Goal: Transaction & Acquisition: Subscribe to service/newsletter

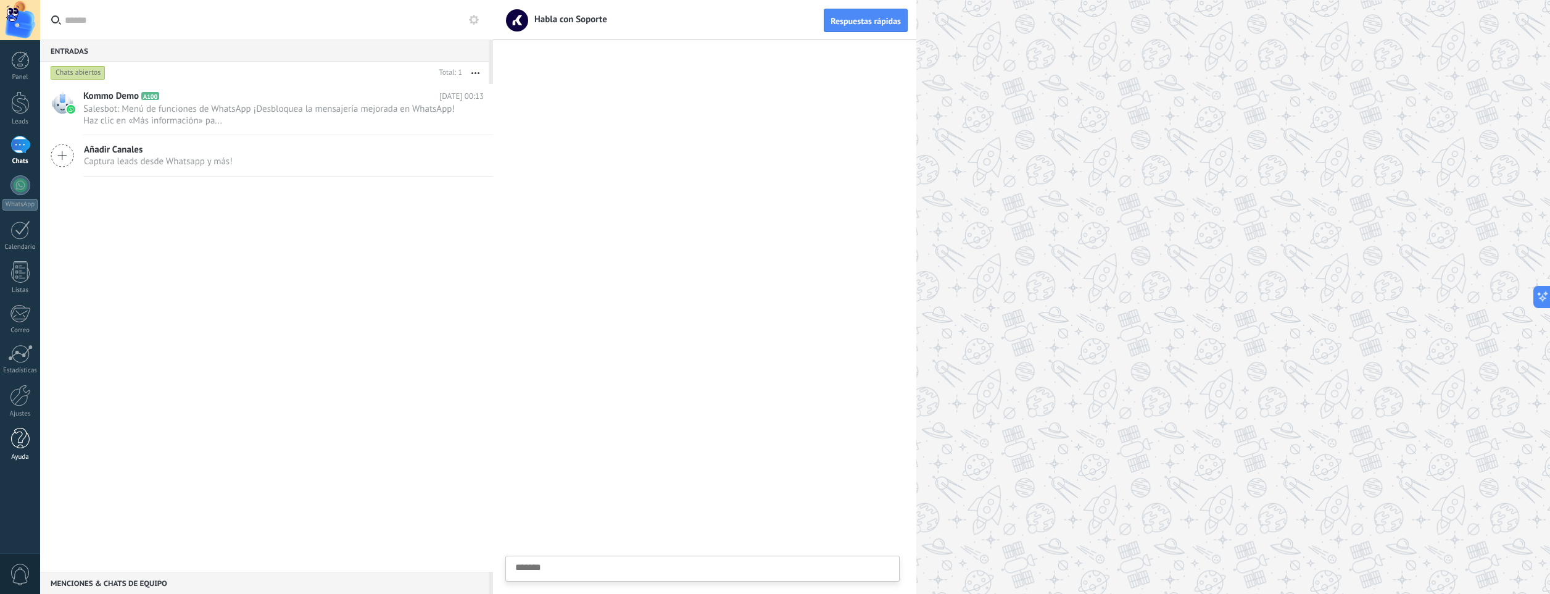
click at [19, 434] on div at bounding box center [20, 439] width 19 height 22
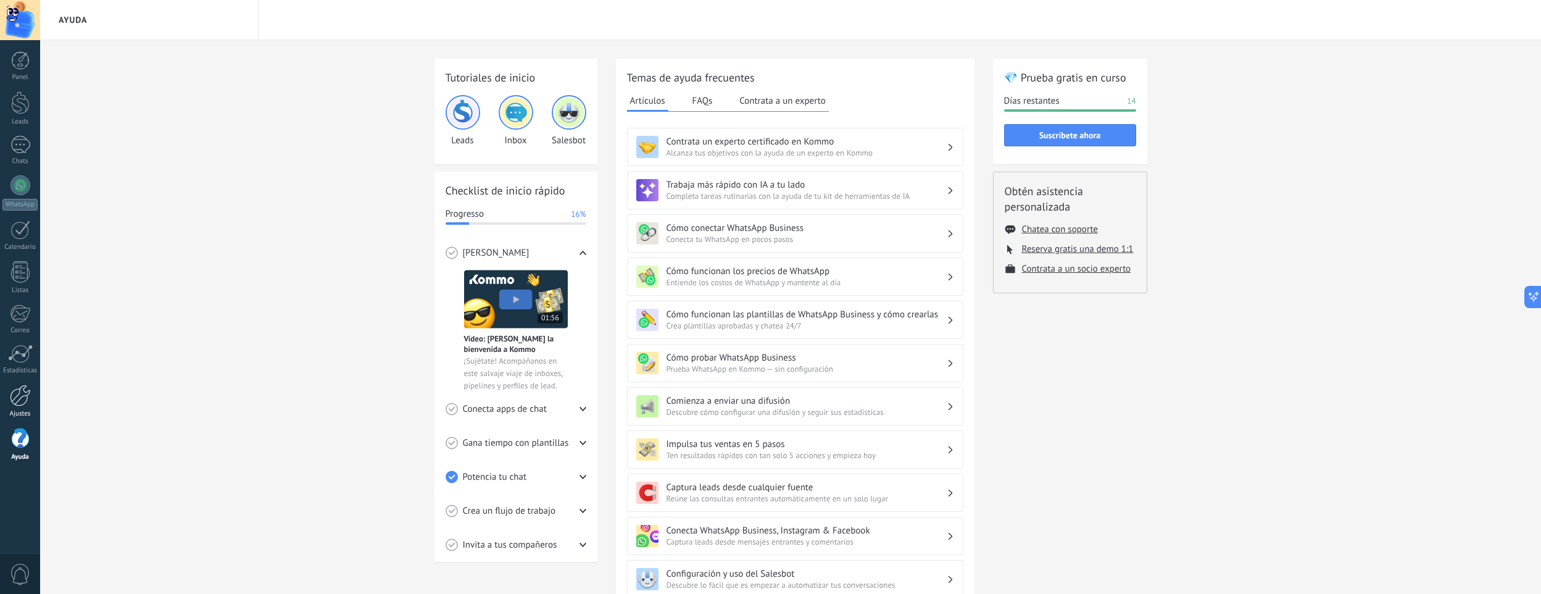
click at [34, 390] on link "Ajustes" at bounding box center [20, 400] width 40 height 33
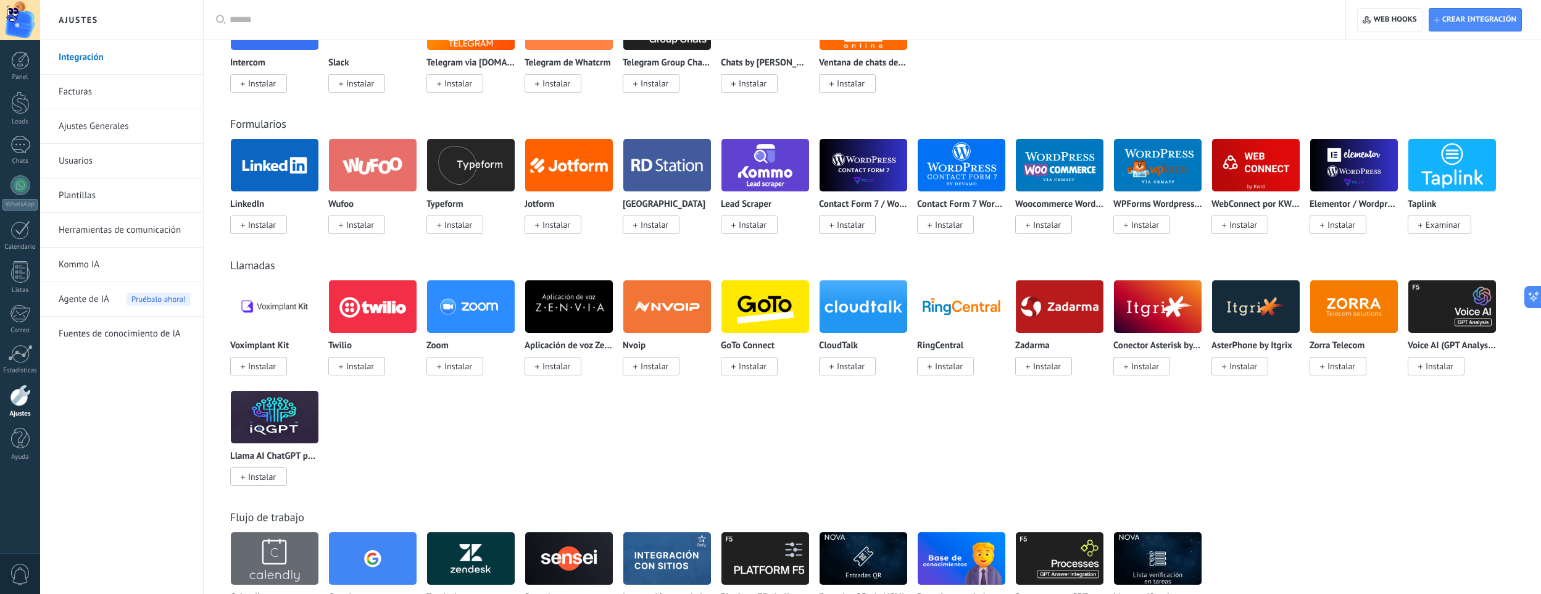
scroll to position [341, 0]
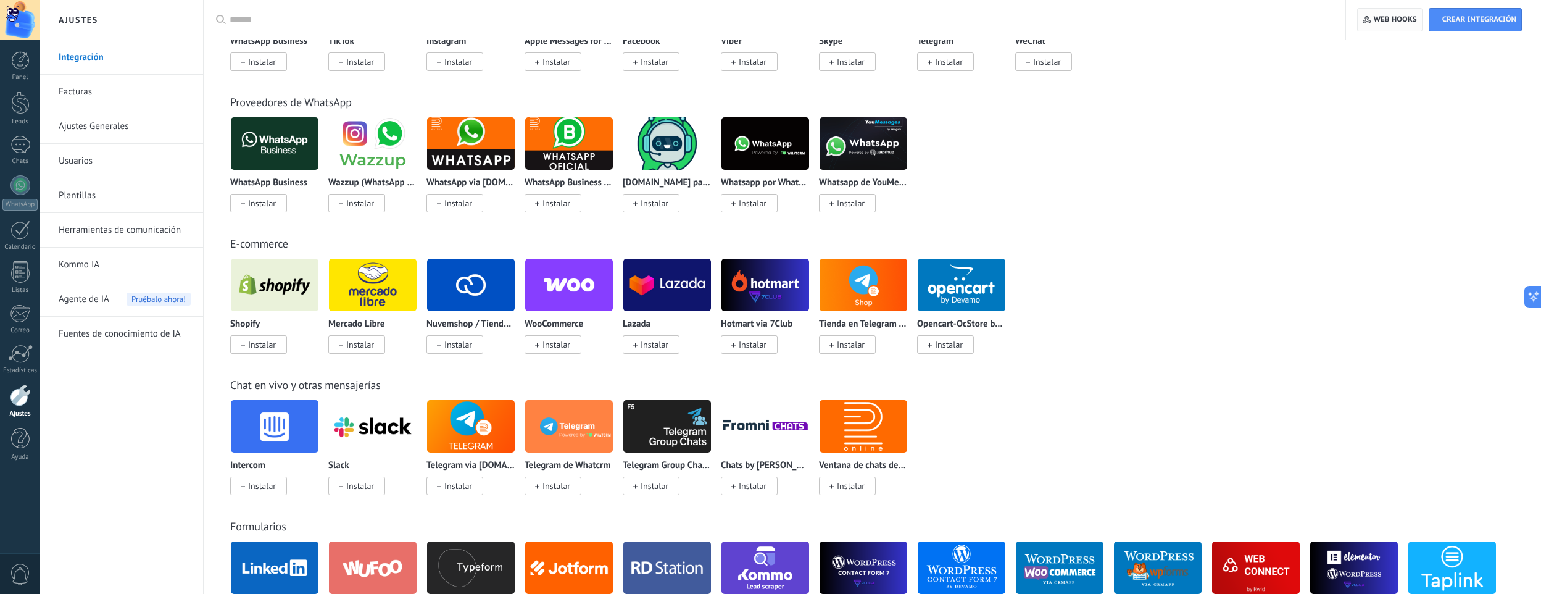
click at [1388, 22] on span "Web hooks 0" at bounding box center [1394, 20] width 43 height 10
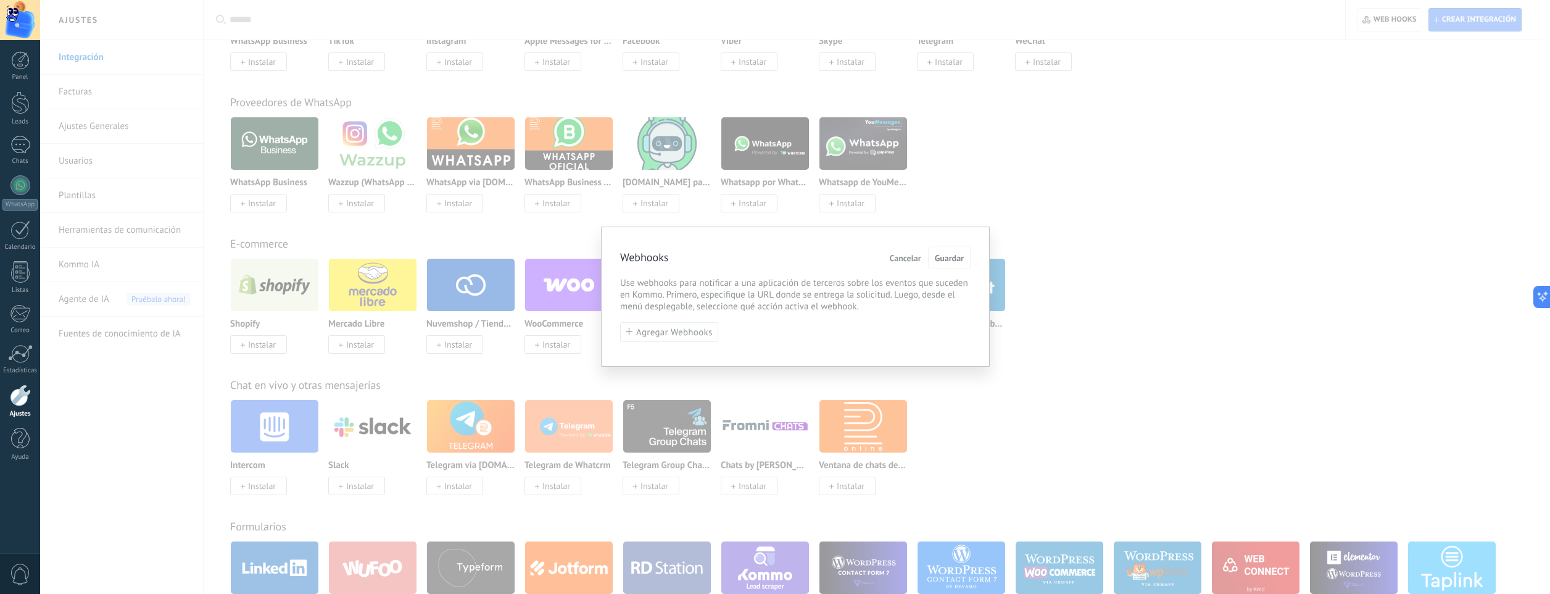
click at [907, 257] on span "Cancelar" at bounding box center [905, 258] width 31 height 9
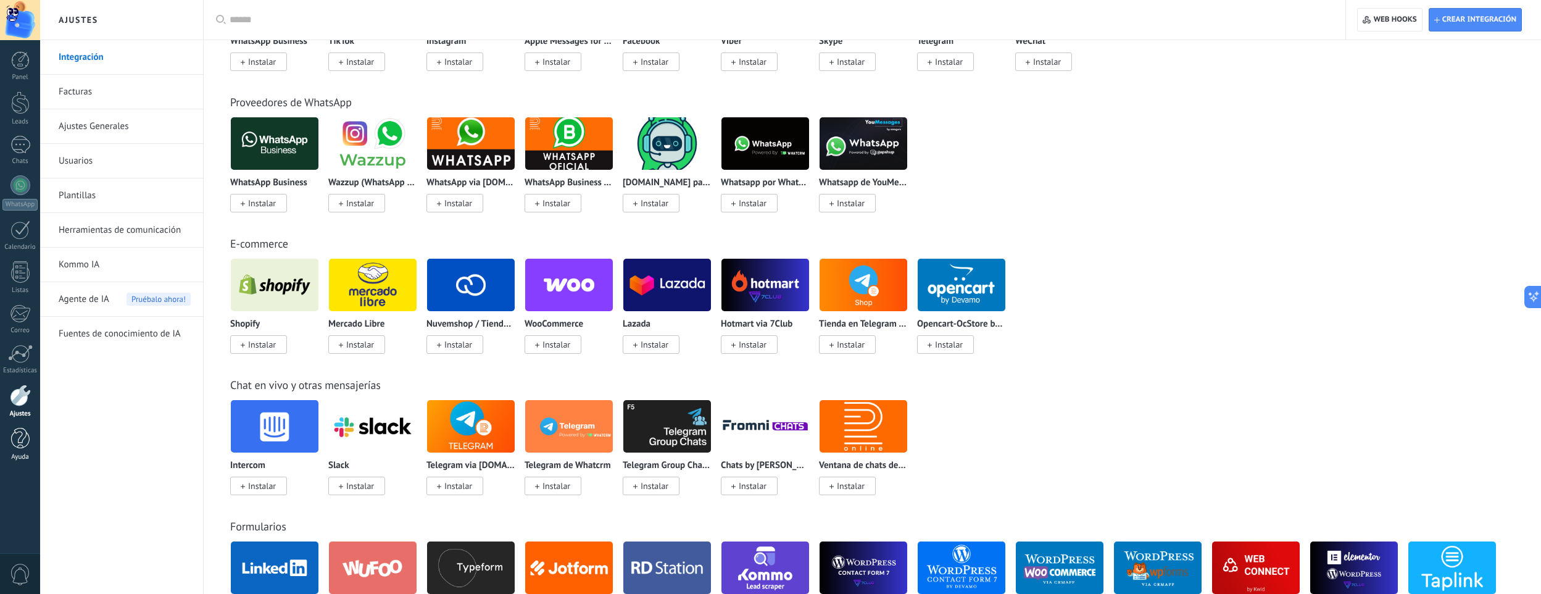
click at [22, 439] on div at bounding box center [20, 439] width 19 height 22
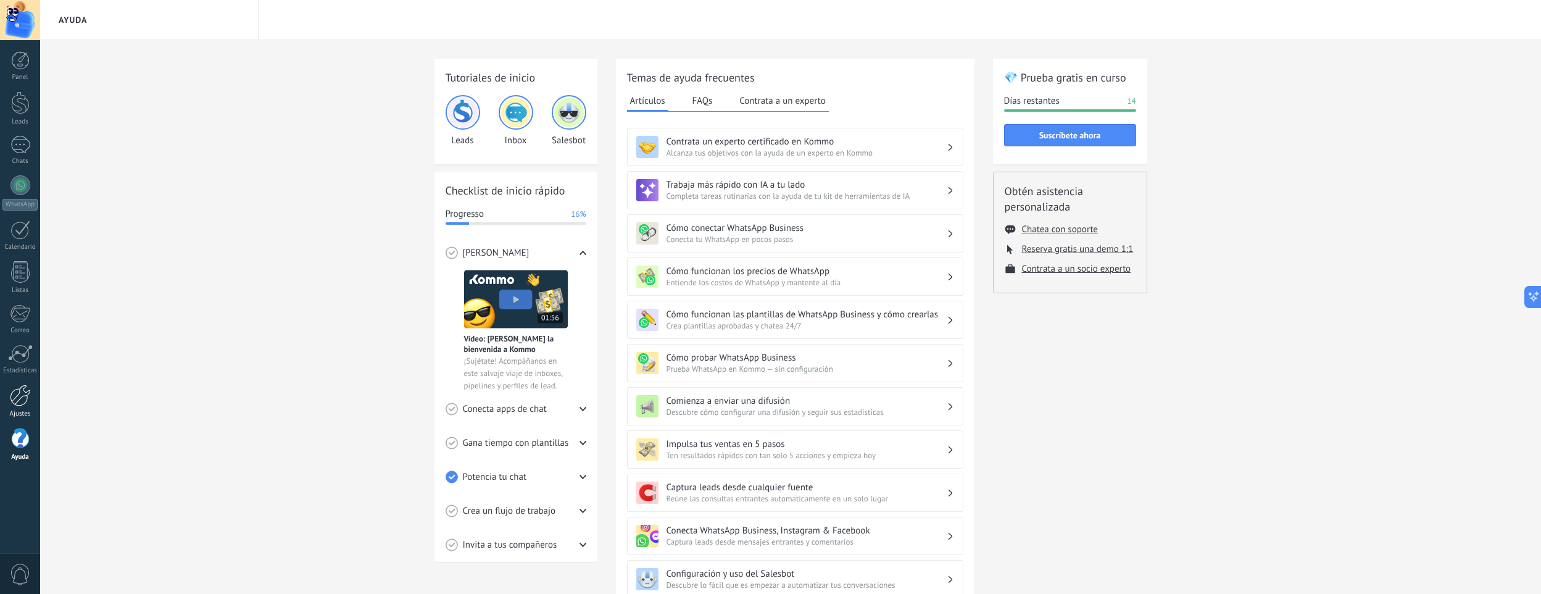
click at [22, 401] on div at bounding box center [20, 395] width 21 height 22
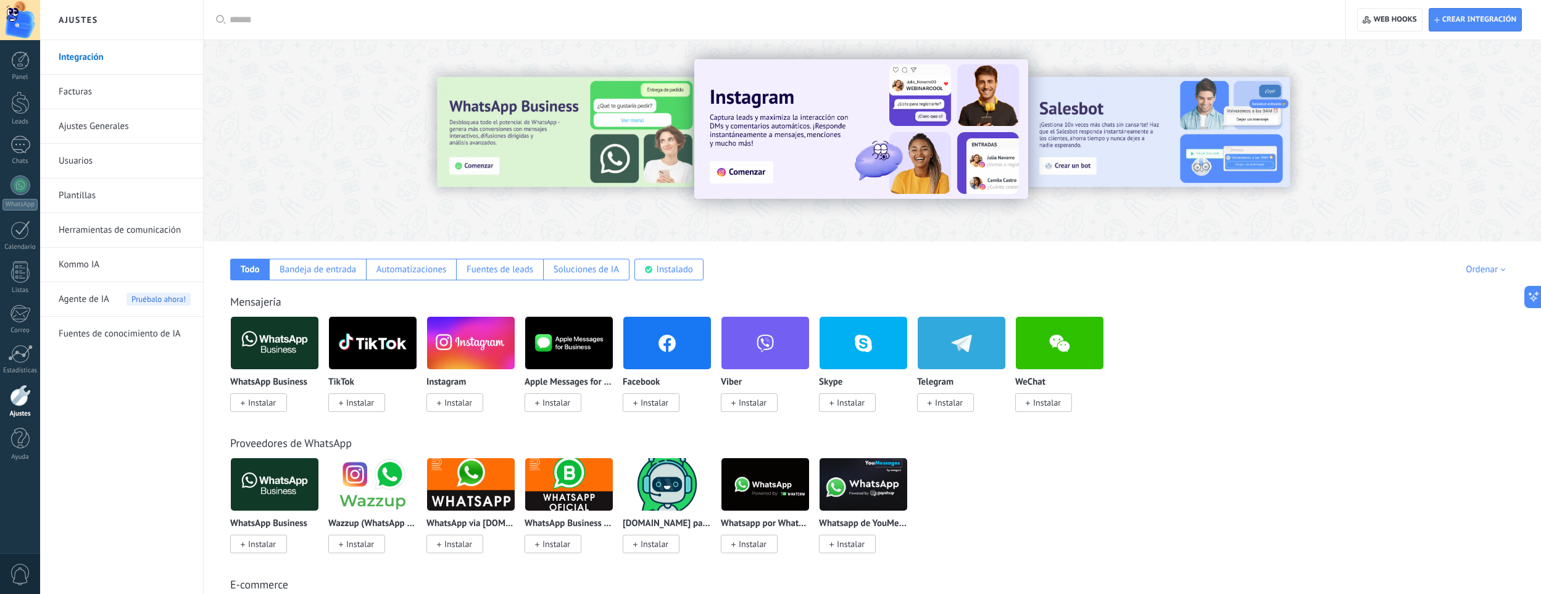
click at [81, 92] on link "Facturas" at bounding box center [125, 92] width 132 height 35
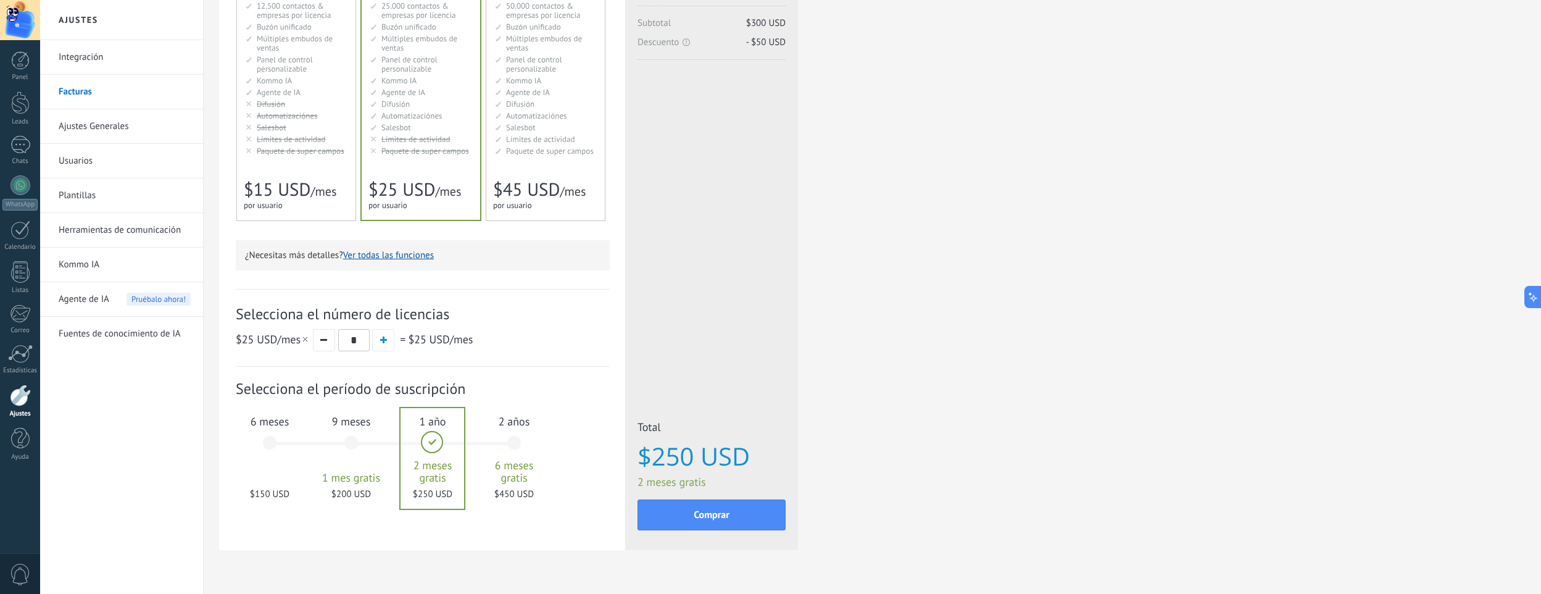
scroll to position [197, 0]
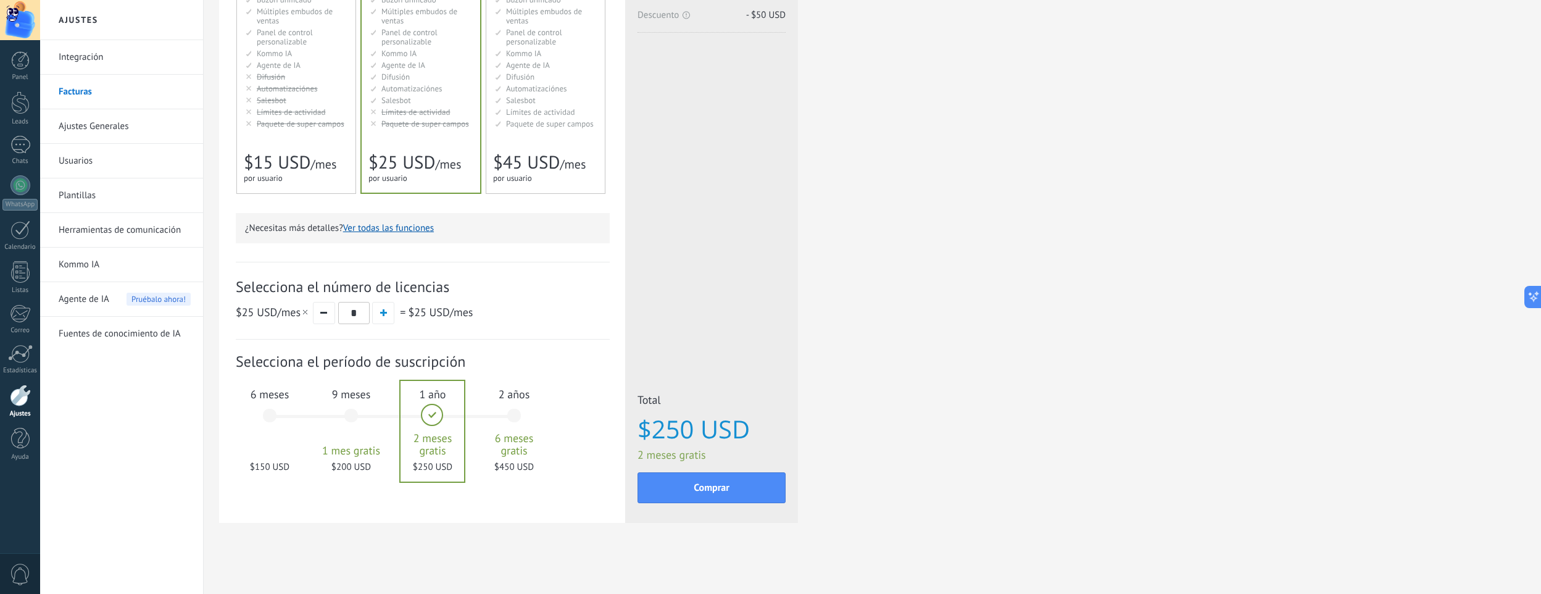
click at [258, 399] on span "6 meses" at bounding box center [269, 394] width 67 height 14
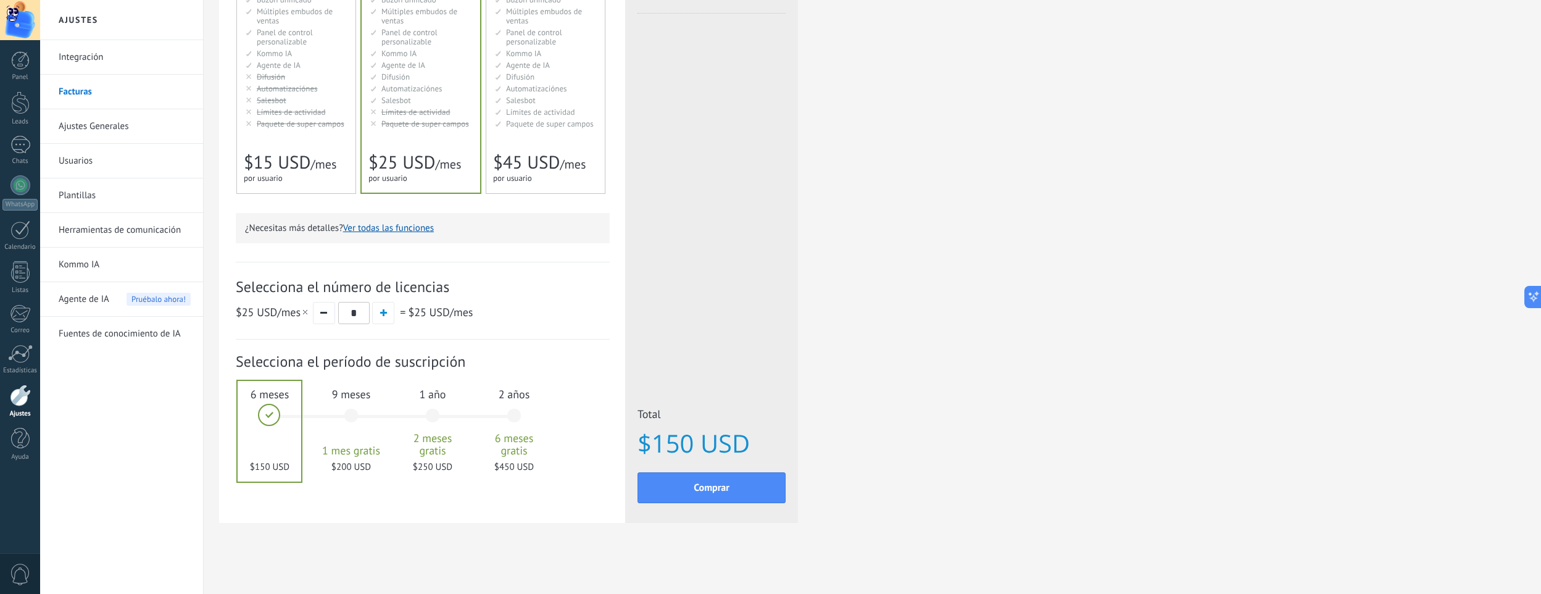
click at [243, 363] on span "Selecciona el período de suscripción" at bounding box center [423, 361] width 374 height 19
click at [285, 121] on span "Paquete de super campos" at bounding box center [301, 123] width 88 height 10
click at [350, 392] on span "9 meses" at bounding box center [351, 394] width 67 height 14
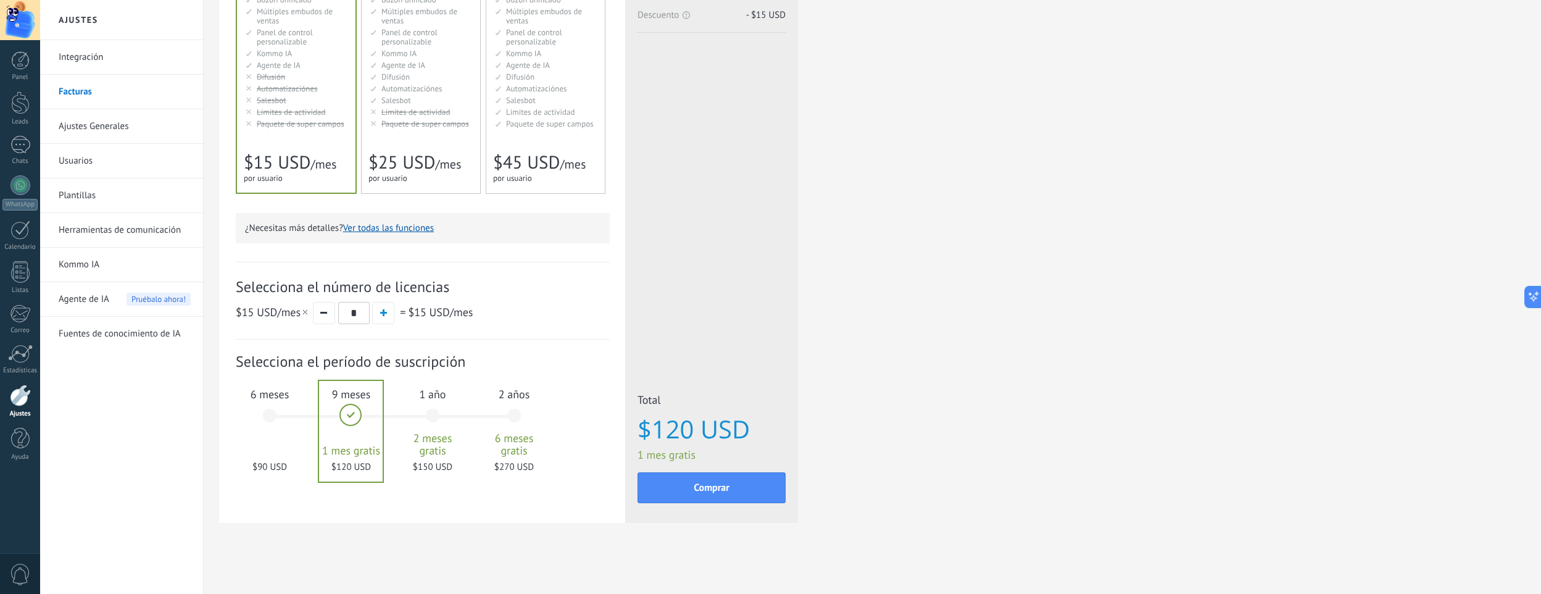
click at [434, 385] on div "1 año 2 meses gratis $150 USD" at bounding box center [432, 421] width 67 height 87
click at [519, 400] on span "2 años" at bounding box center [514, 394] width 67 height 14
click at [293, 391] on span "6 meses" at bounding box center [269, 394] width 67 height 14
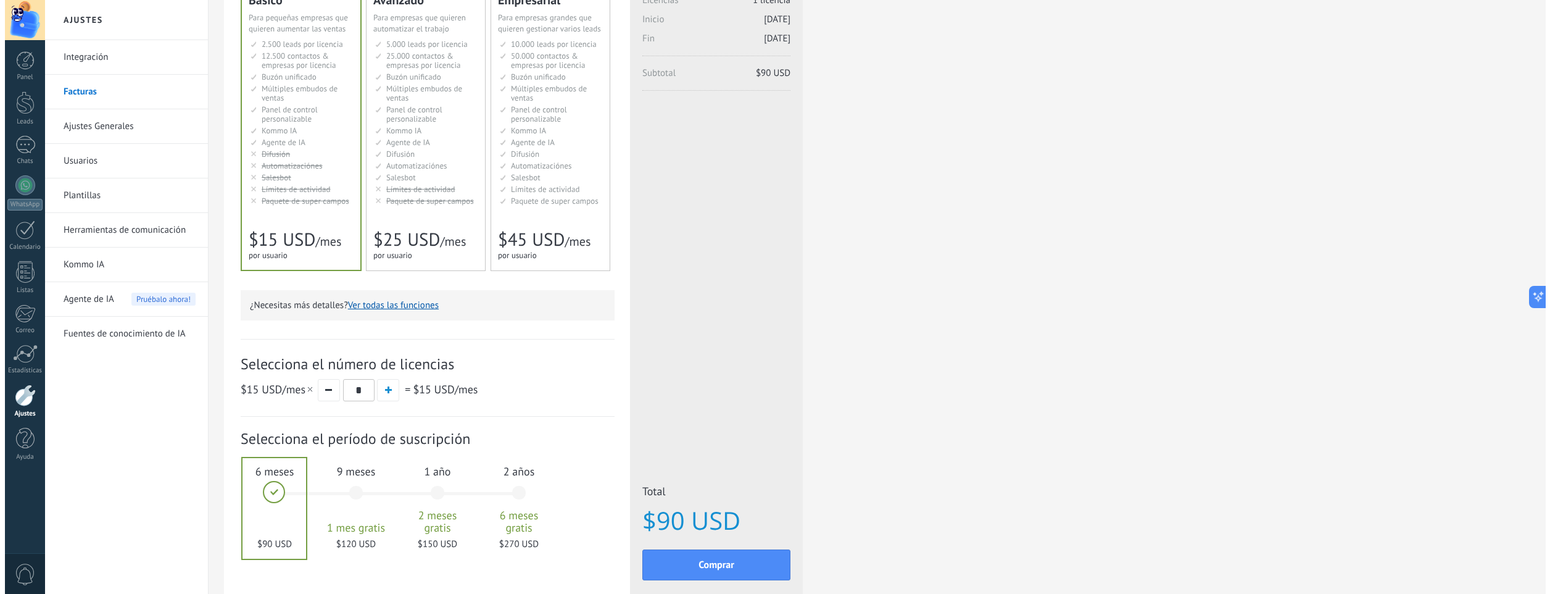
scroll to position [0, 0]
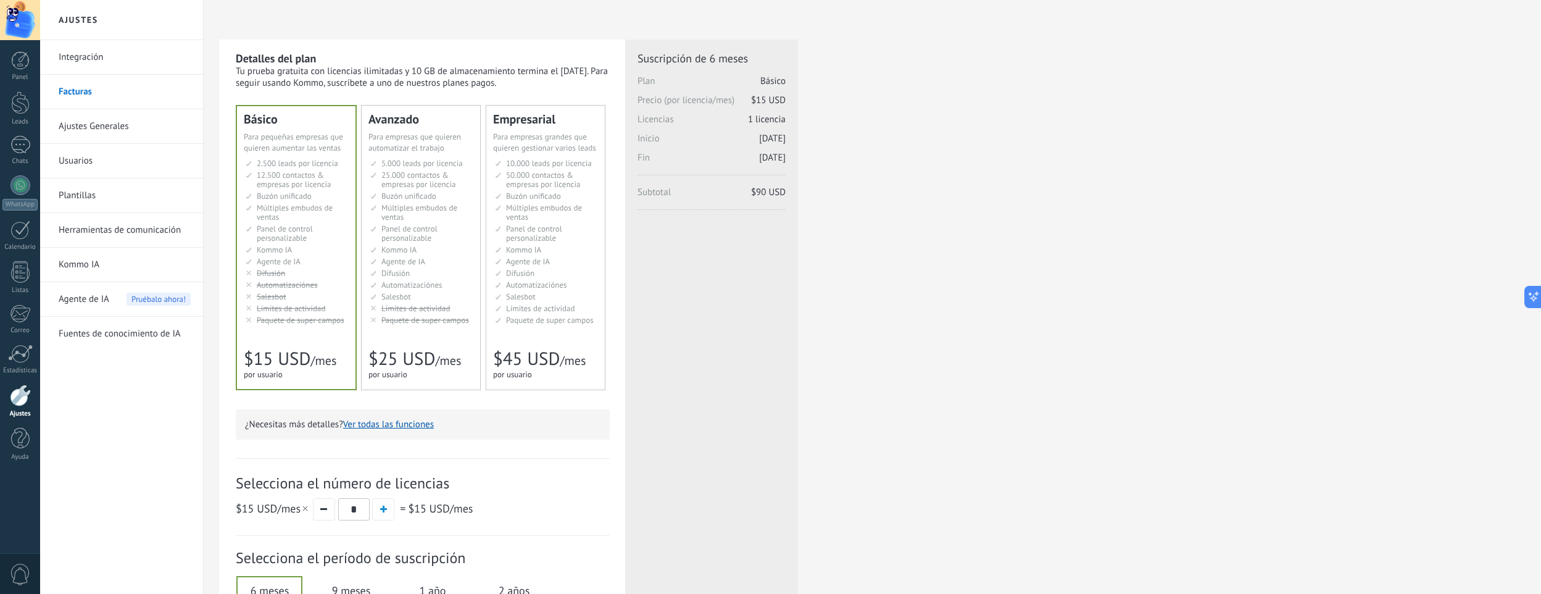
click at [414, 218] on li "Множество воронок Multiple sales pipelines Múltiples embudos de ventas Vários f…" at bounding box center [421, 212] width 103 height 19
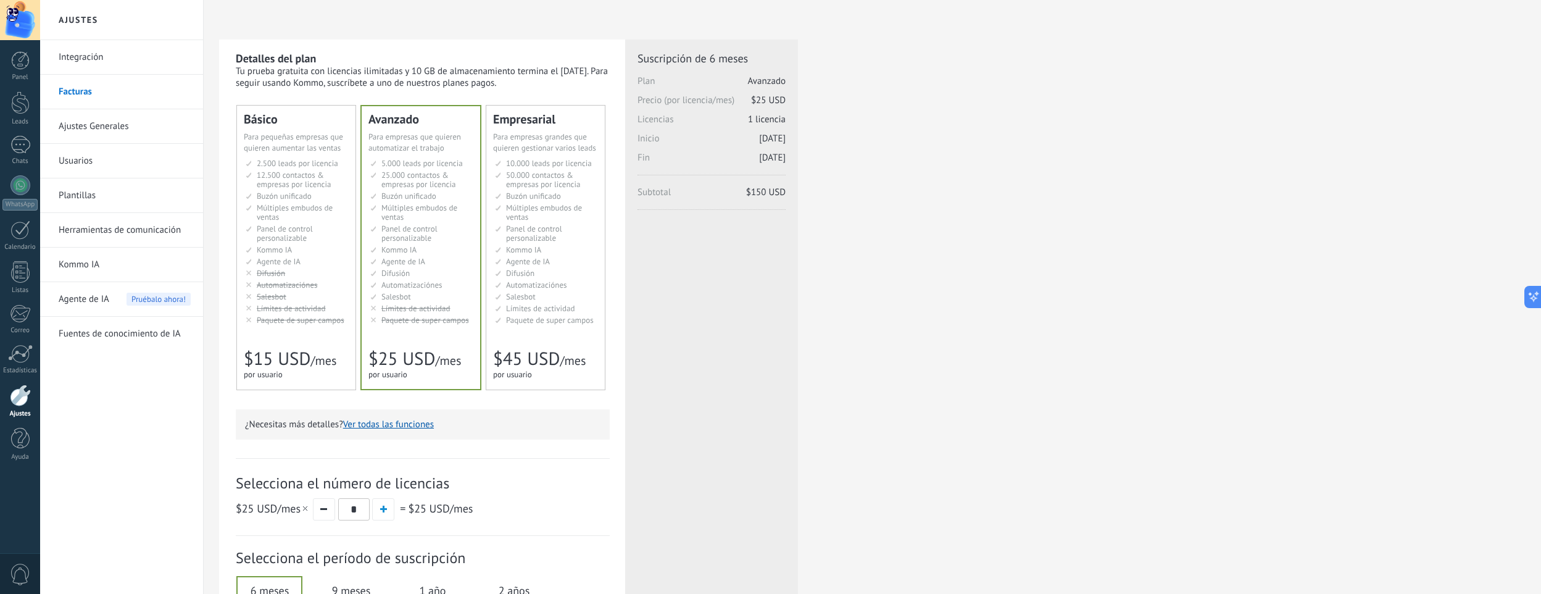
click at [340, 204] on li "Множество воронок Multiple sales pipelines Múltiples embudos de ventas Vários f…" at bounding box center [297, 212] width 103 height 19
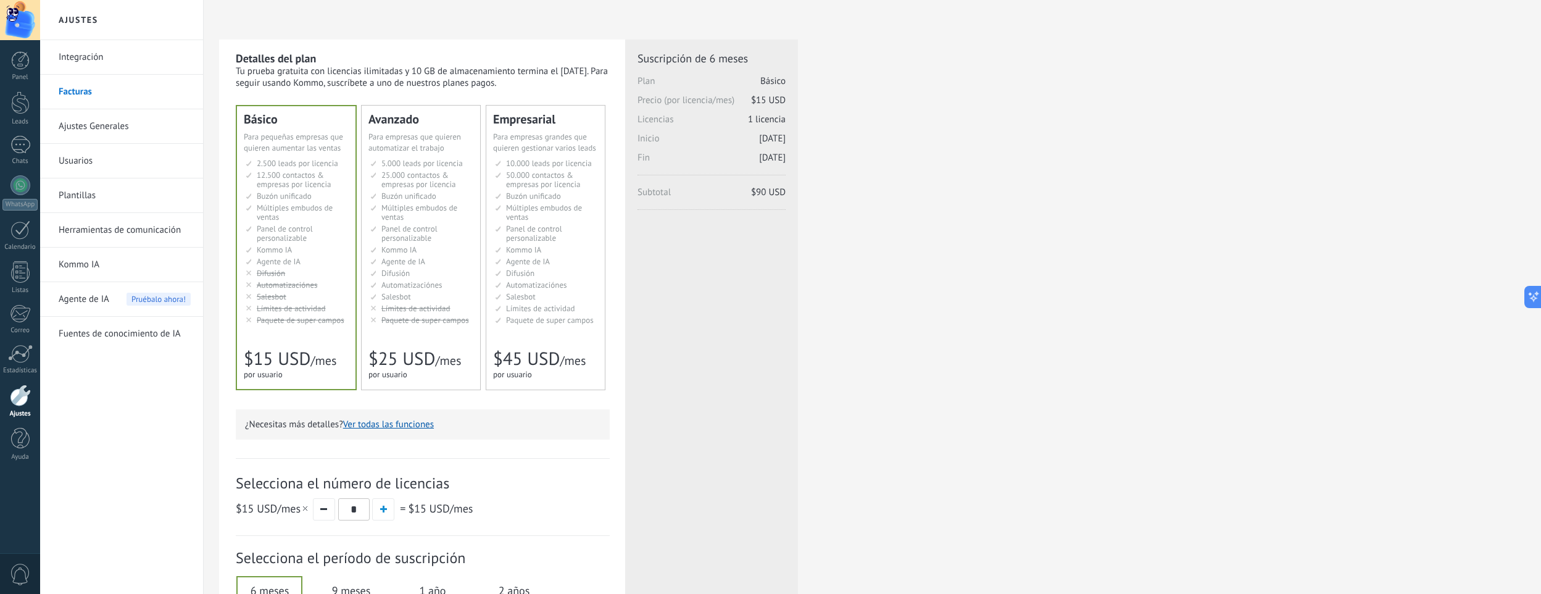
click at [426, 186] on span "25.000 contactos & empresas por licencia" at bounding box center [418, 180] width 74 height 20
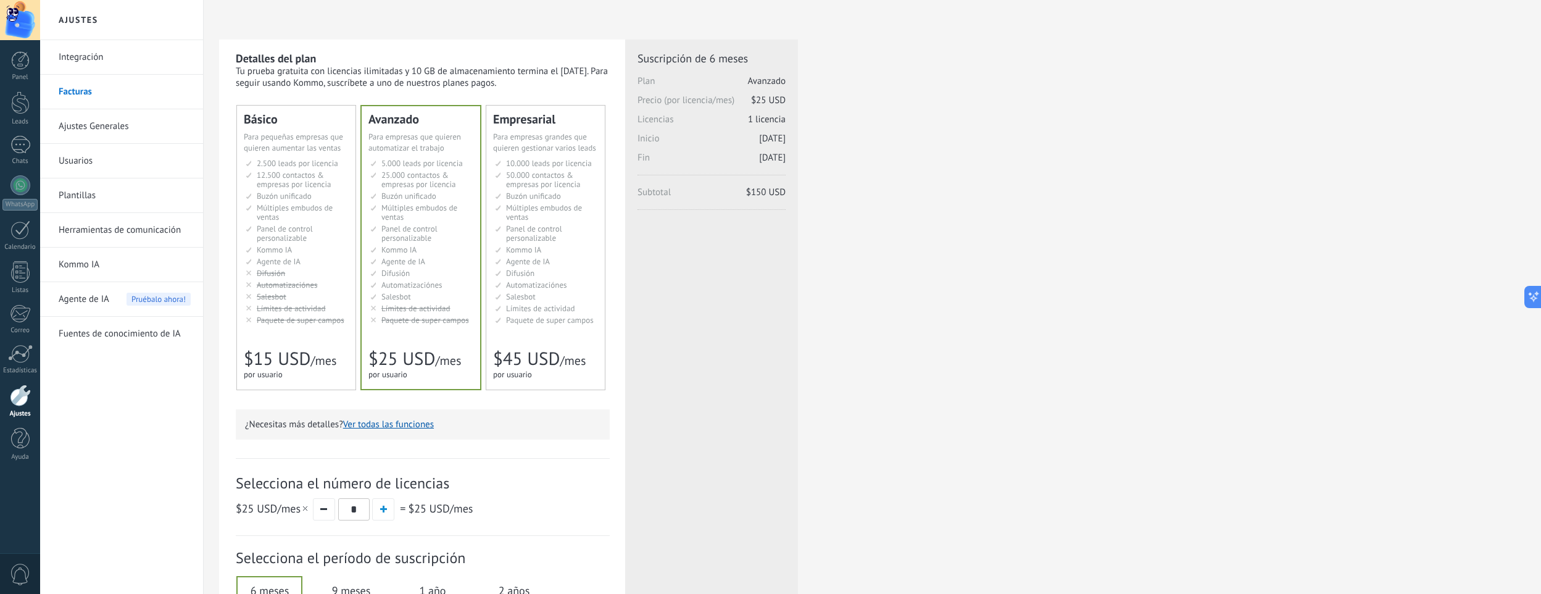
click at [325, 236] on li "Настраиваемый рабочий стол Customizable dashboard Panel de control personalizab…" at bounding box center [297, 233] width 103 height 19
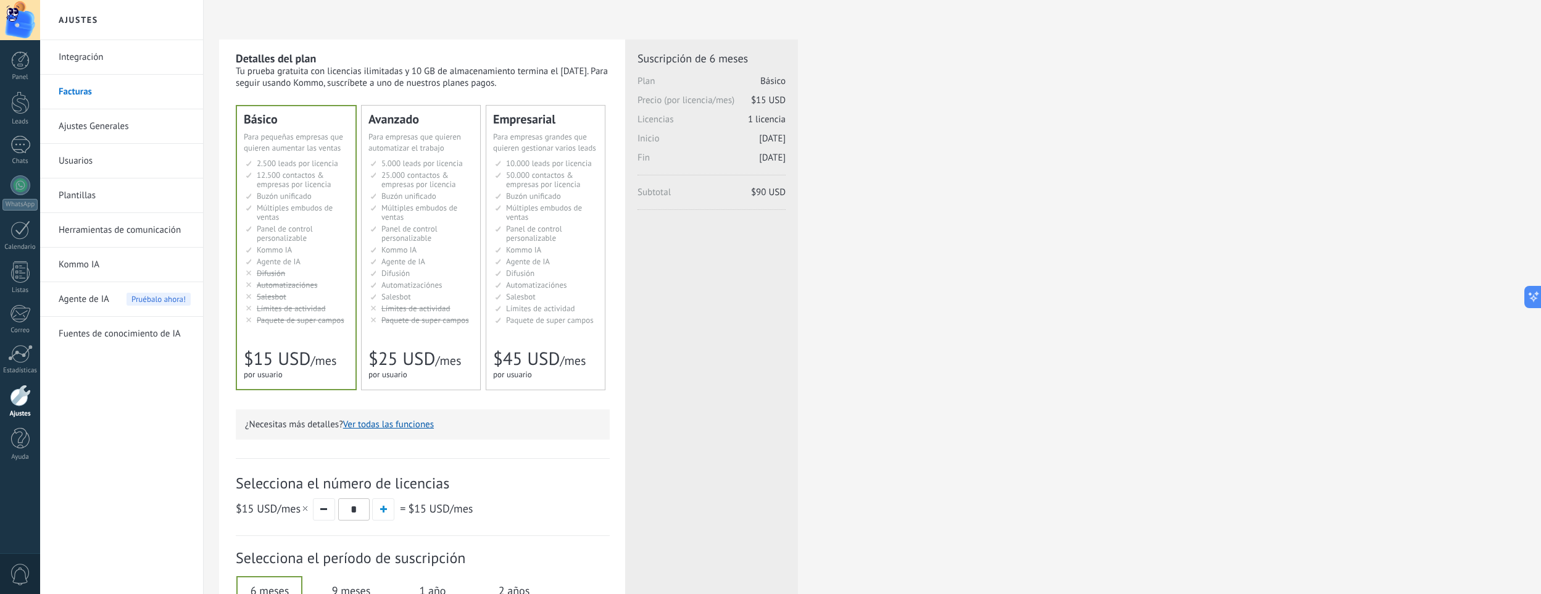
click at [375, 424] on button "Ver todas las funciones" at bounding box center [388, 424] width 91 height 12
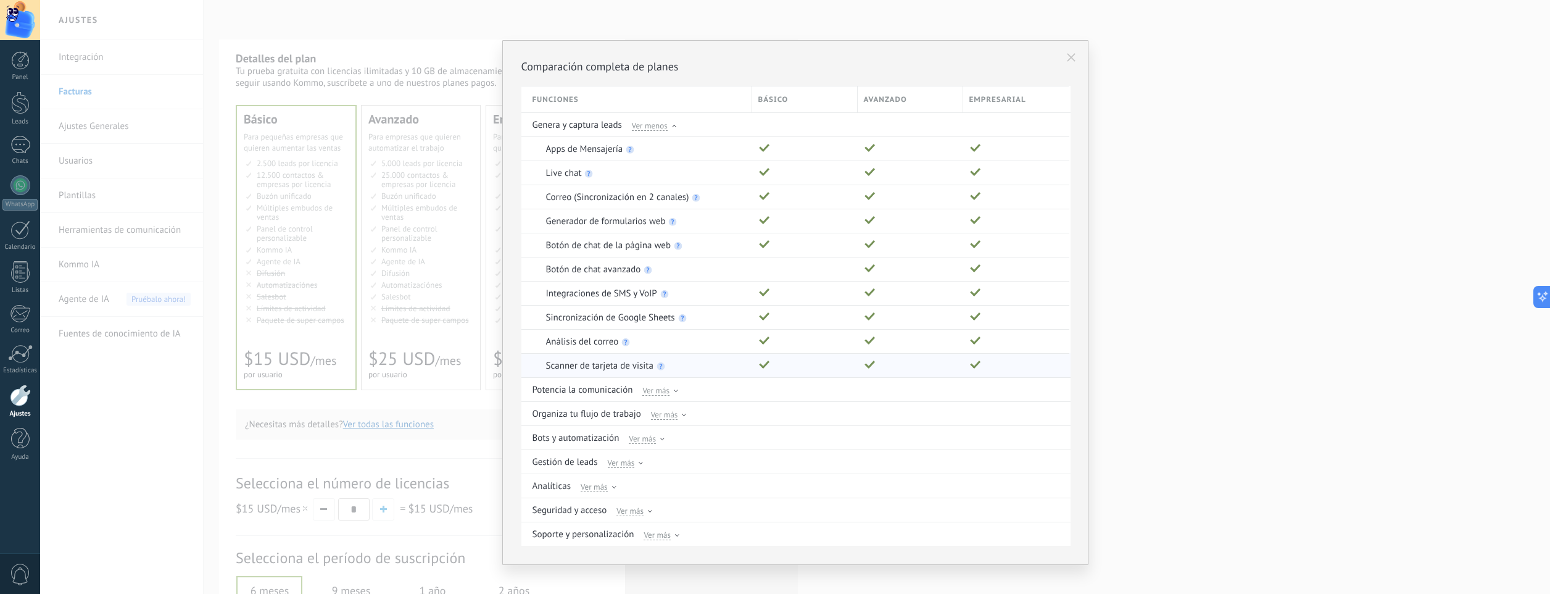
scroll to position [11, 0]
click at [668, 380] on div "Ver más" at bounding box center [660, 378] width 36 height 11
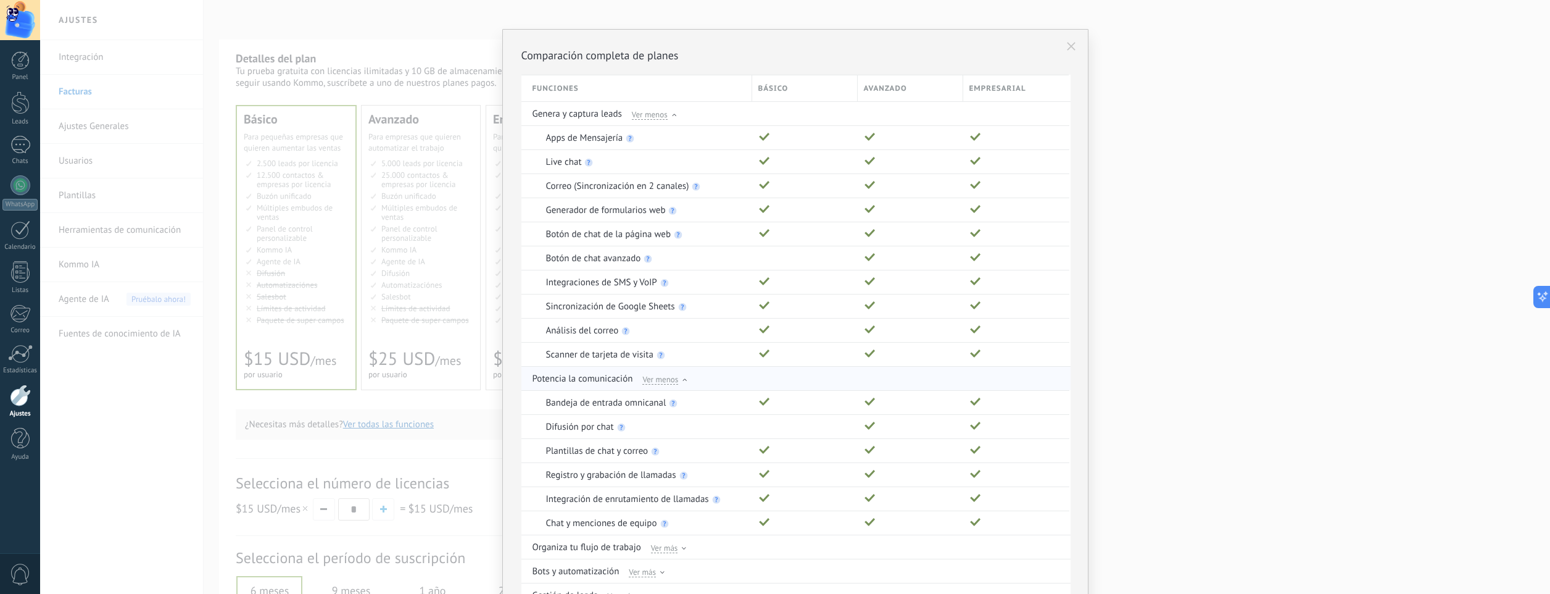
scroll to position [114, 0]
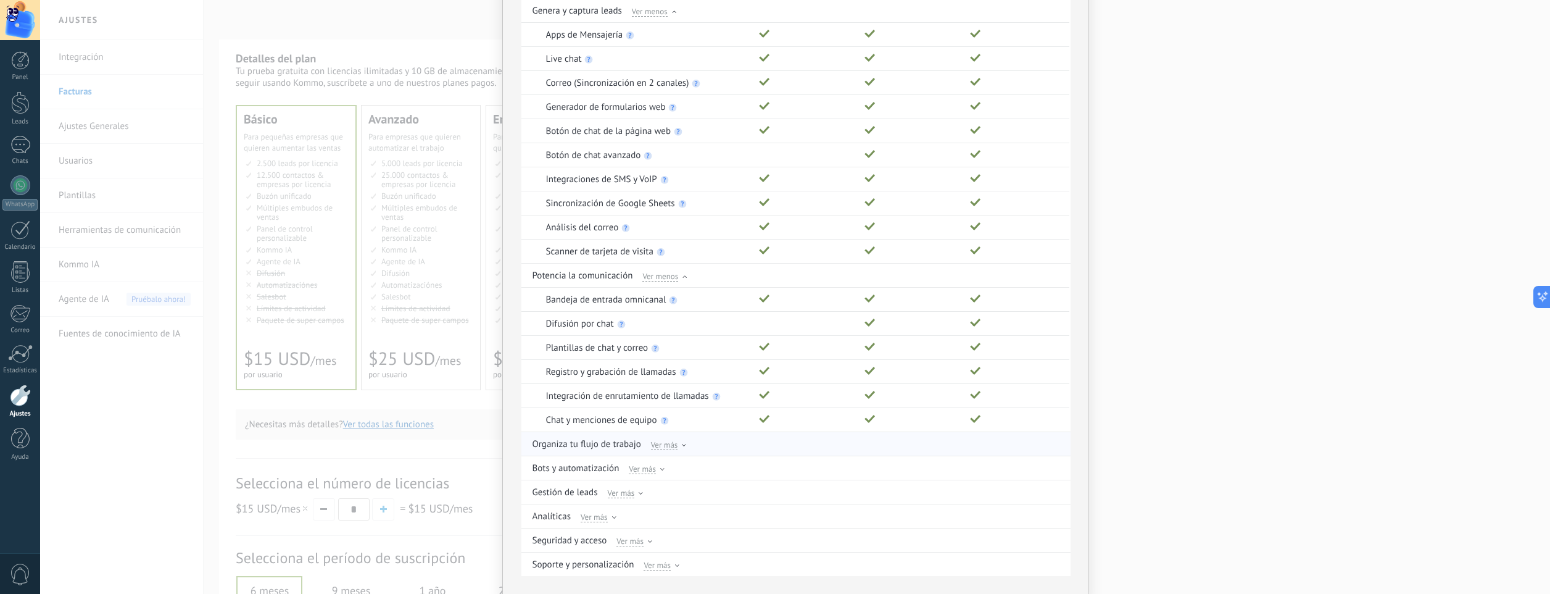
click at [670, 446] on span "Ver más" at bounding box center [664, 444] width 27 height 11
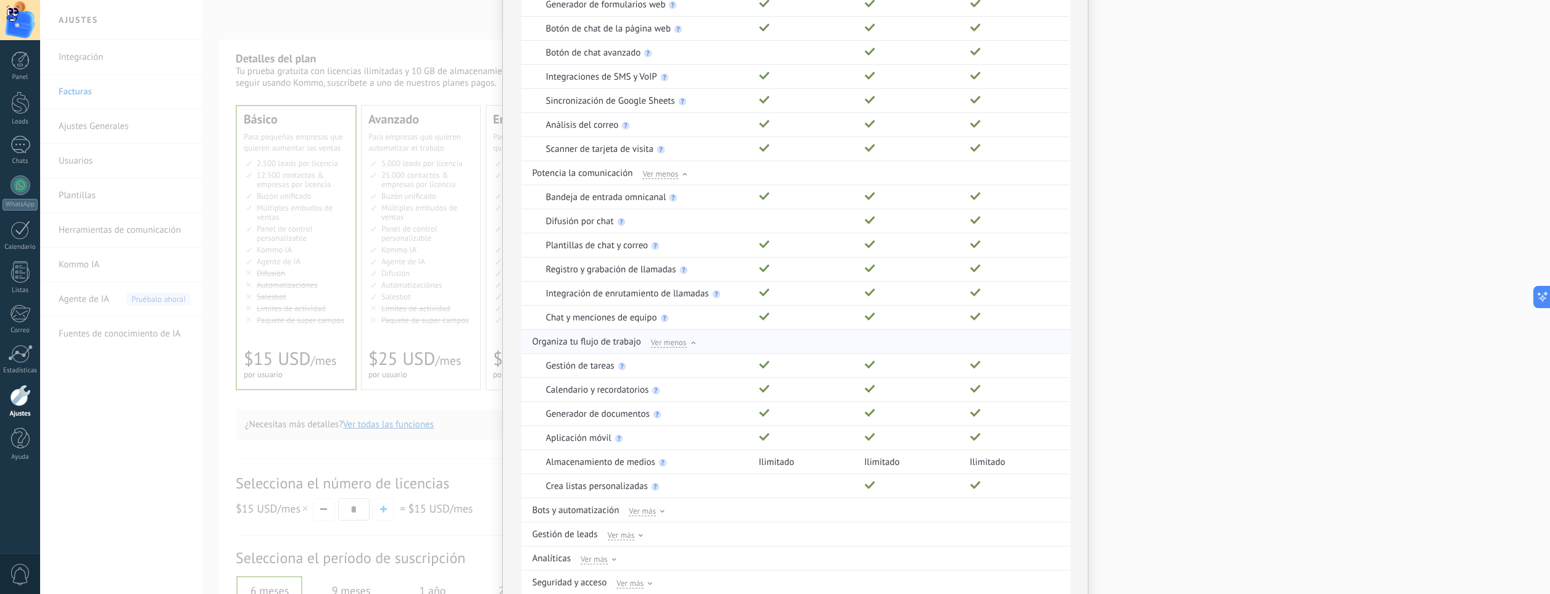
scroll to position [300, 0]
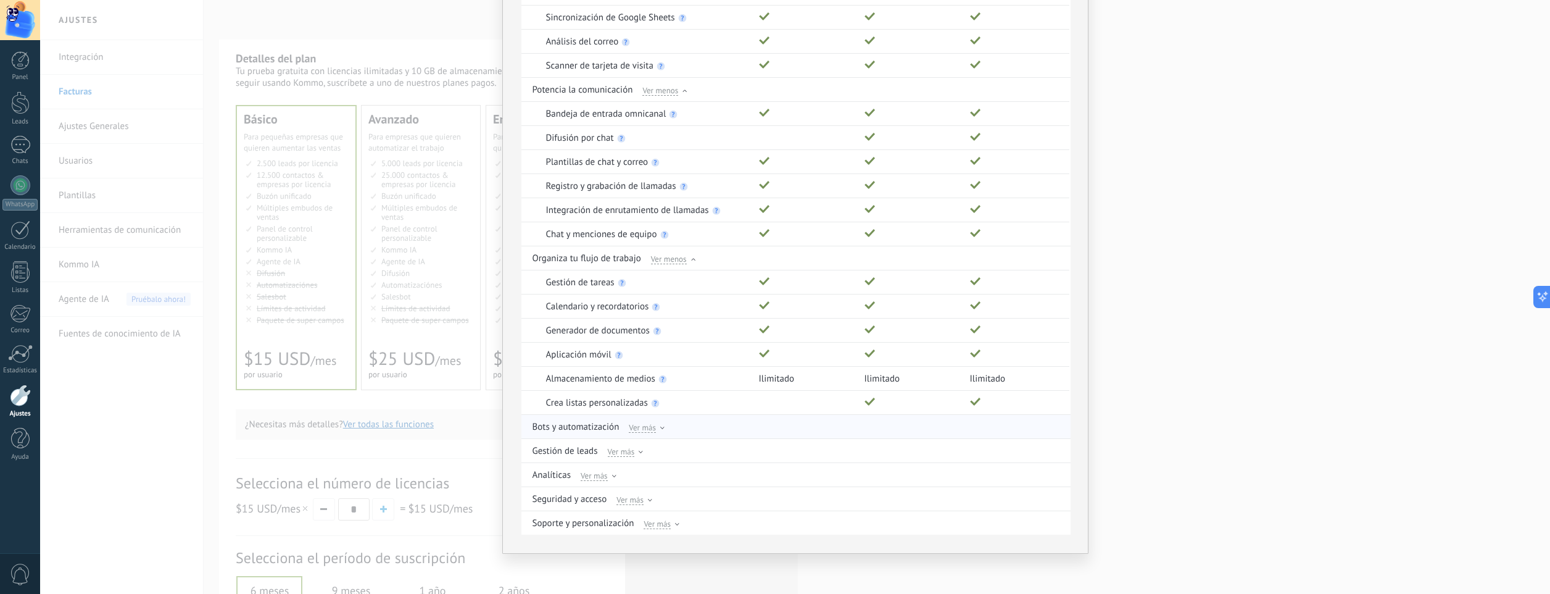
click at [653, 429] on span "Ver más" at bounding box center [642, 426] width 27 height 11
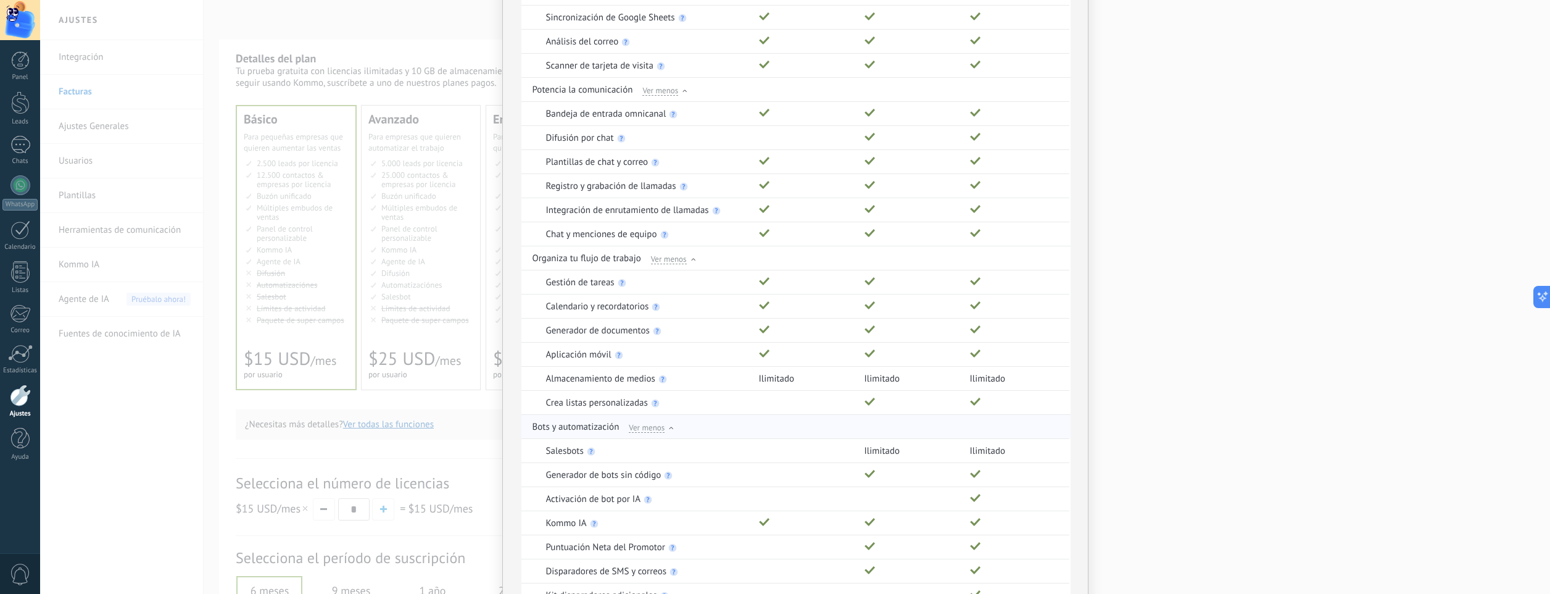
scroll to position [505, 0]
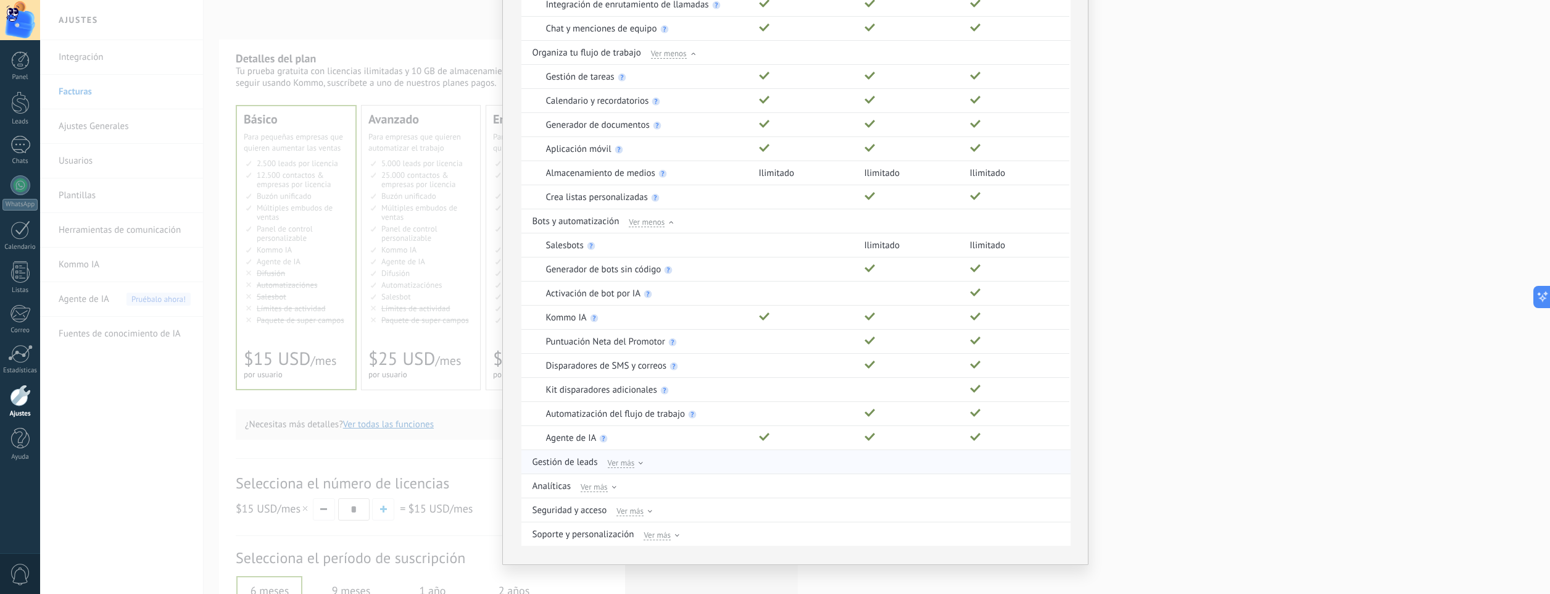
click at [637, 467] on div "Gestión de leads Ver más" at bounding box center [796, 461] width 529 height 23
click at [633, 465] on div "Ver más" at bounding box center [626, 461] width 36 height 11
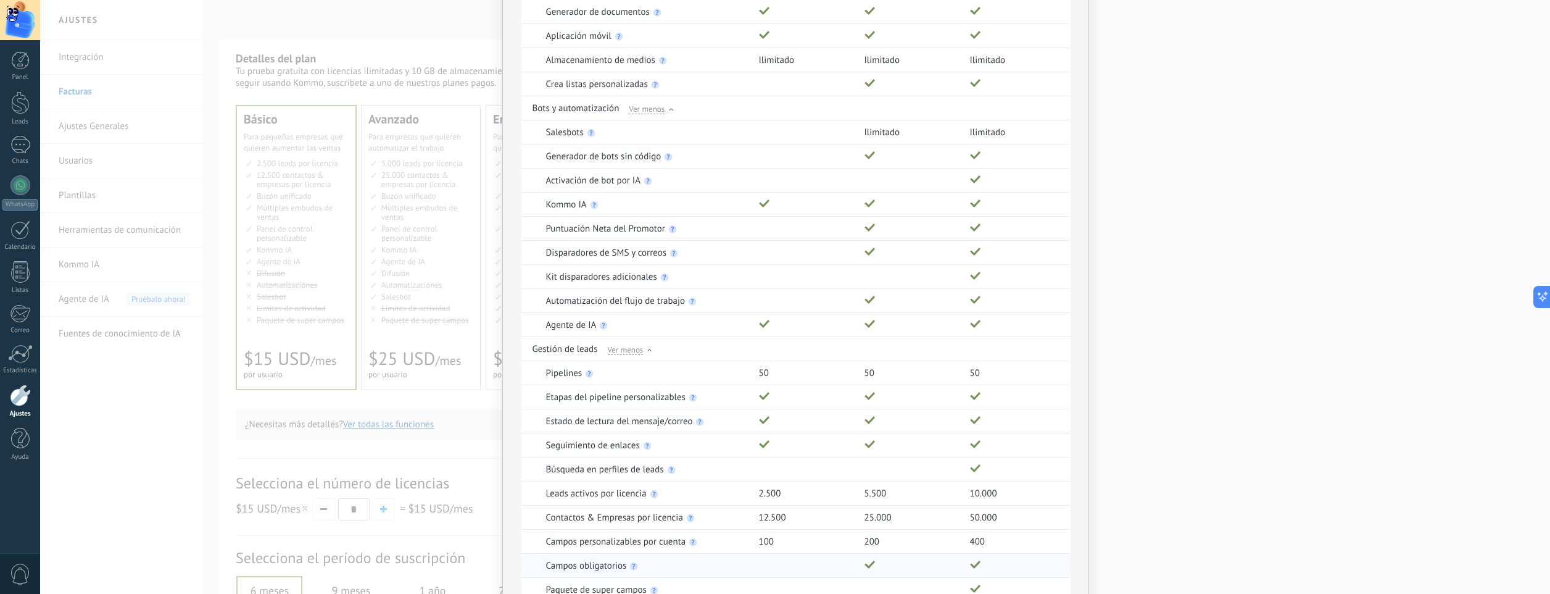
scroll to position [711, 0]
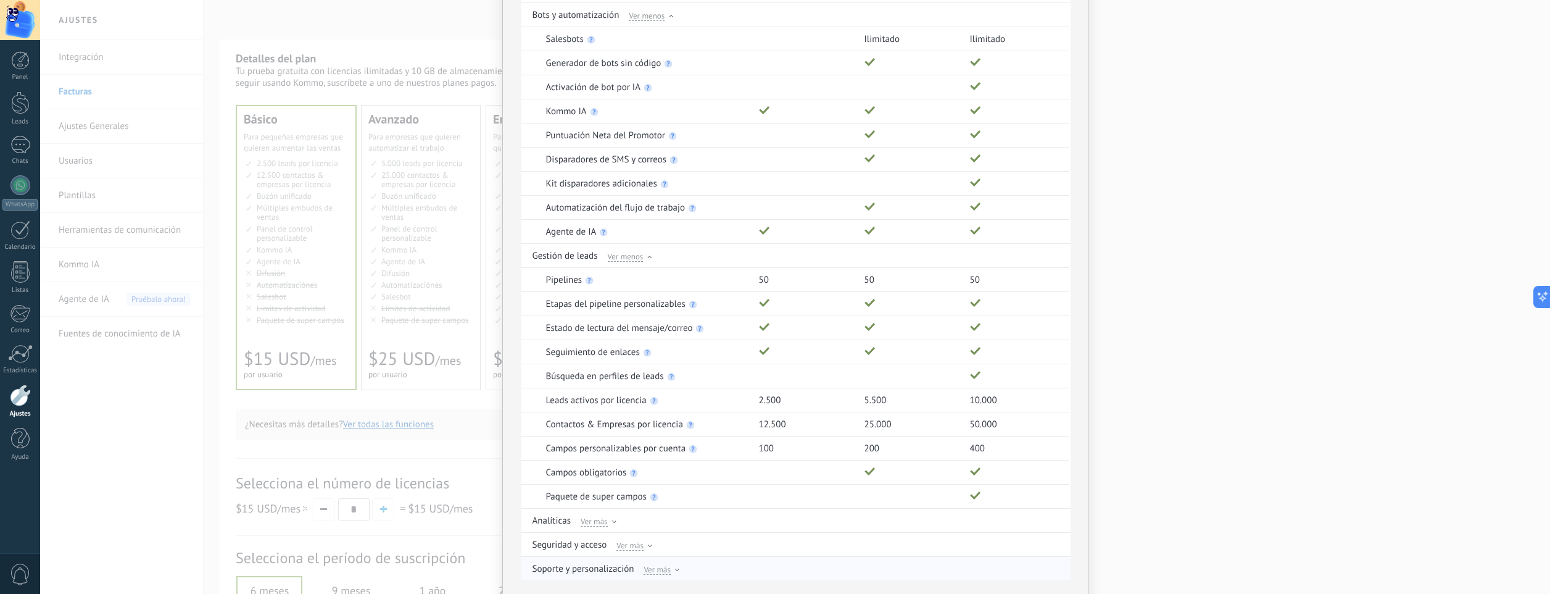
click at [660, 561] on div "Soporte y personalización Ver más" at bounding box center [796, 568] width 529 height 23
click at [657, 568] on span "Ver más" at bounding box center [657, 568] width 27 height 11
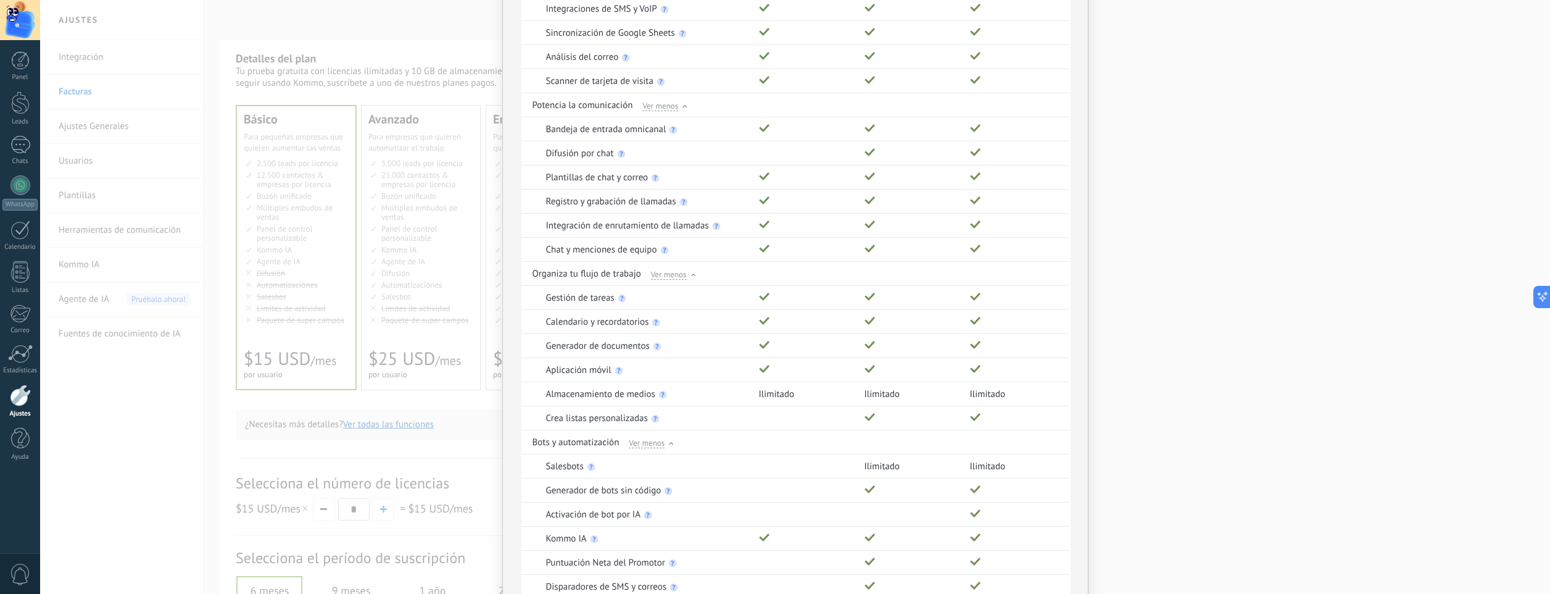
scroll to position [0, 0]
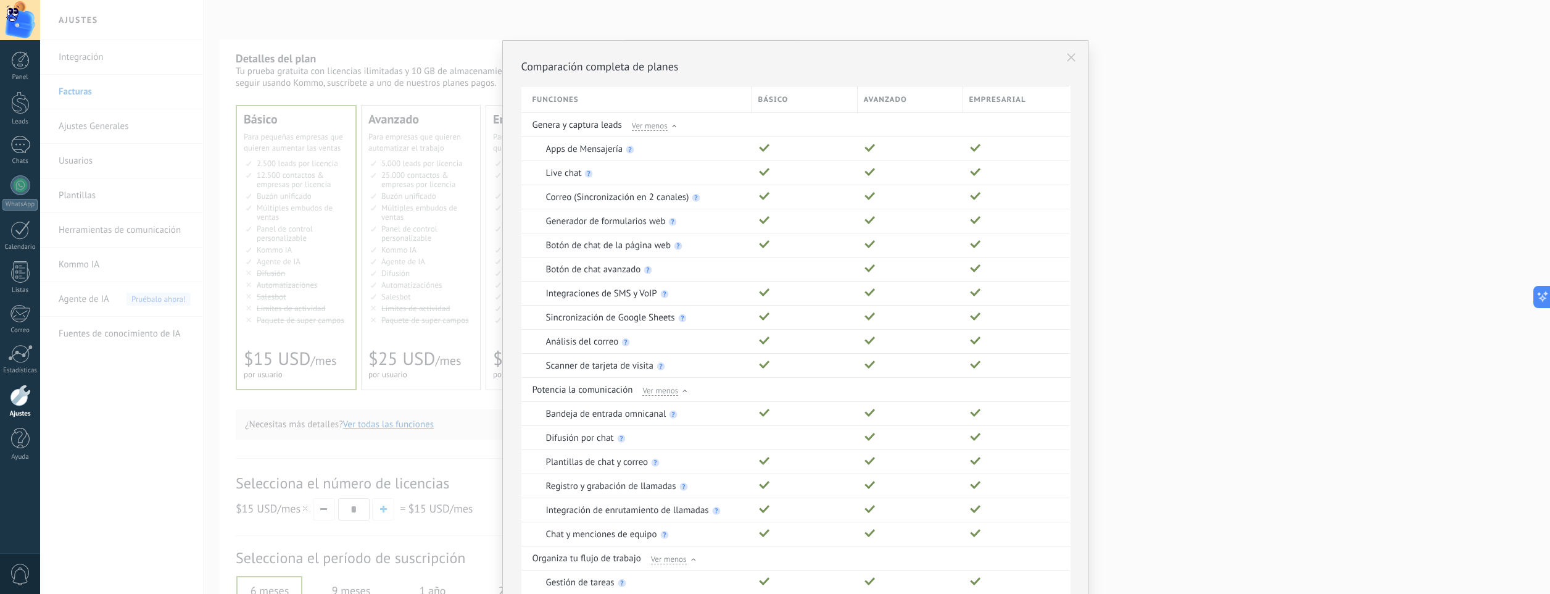
click at [1068, 62] on button at bounding box center [1071, 57] width 21 height 21
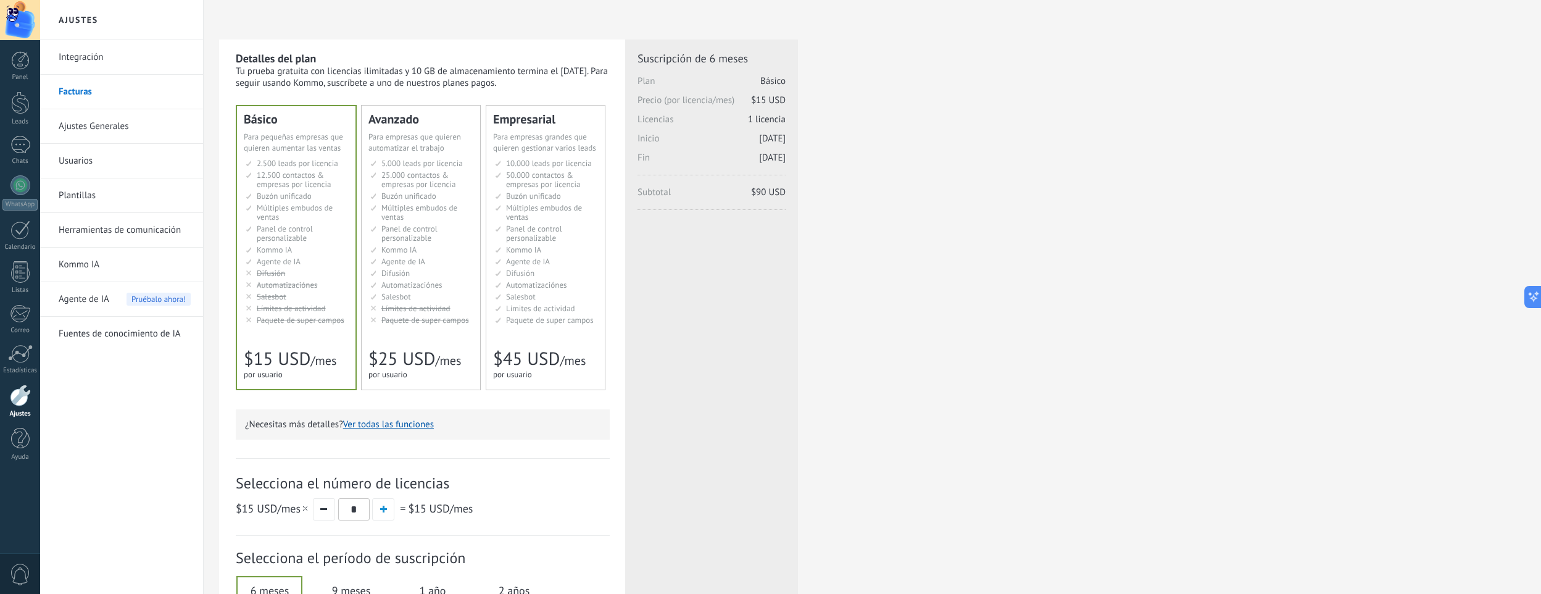
click at [400, 426] on button "Ver todas las funciones" at bounding box center [388, 424] width 91 height 12
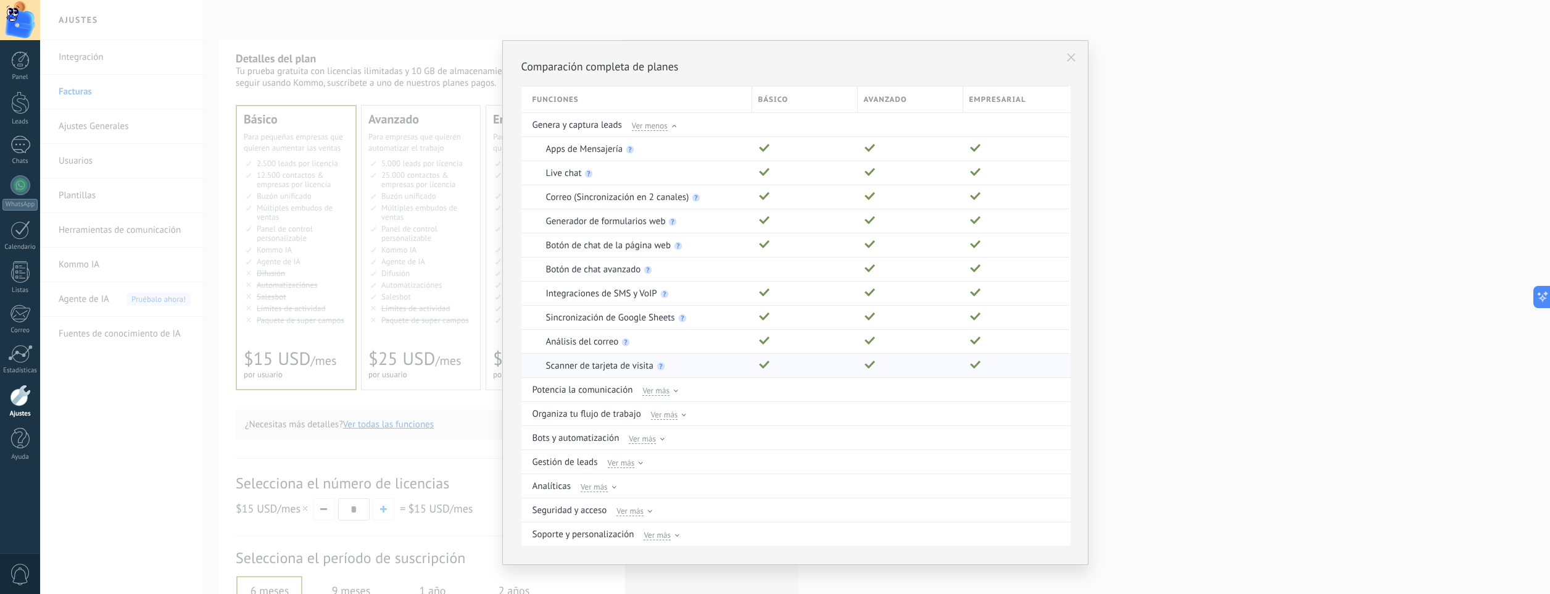
scroll to position [11, 0]
click at [671, 525] on div "Ver más" at bounding box center [662, 522] width 36 height 11
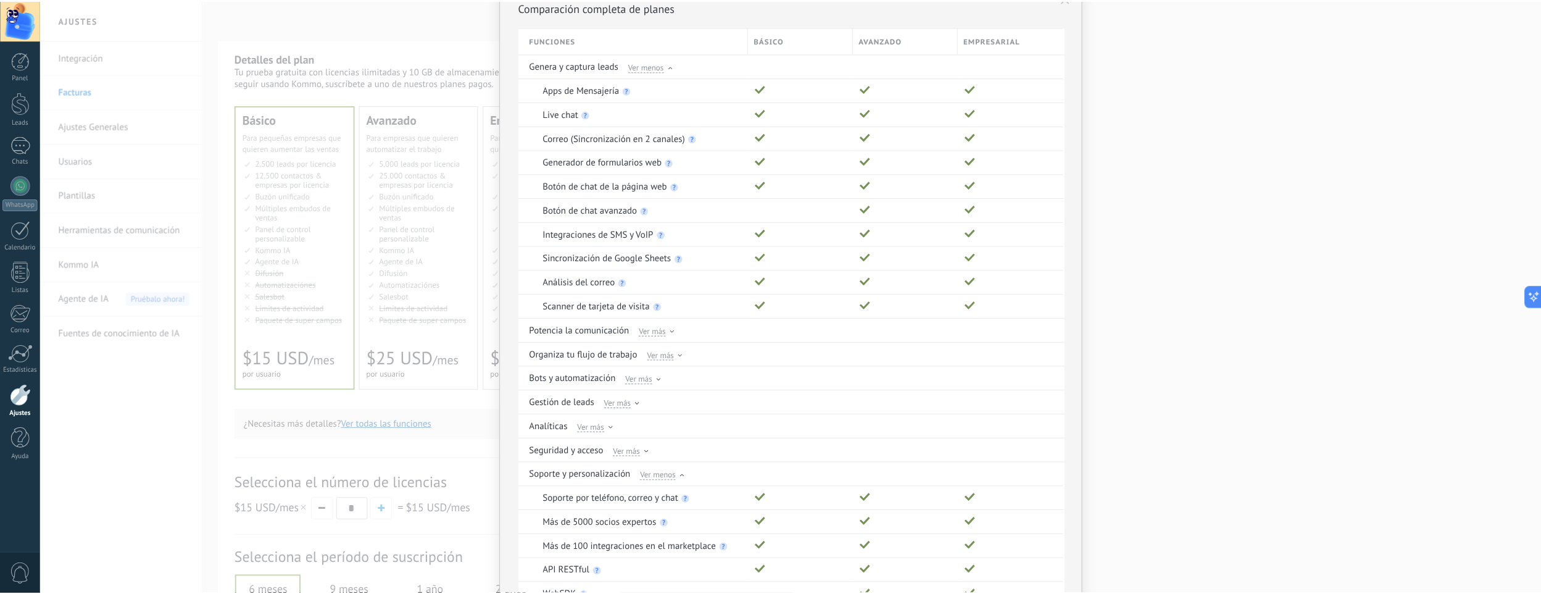
scroll to position [0, 0]
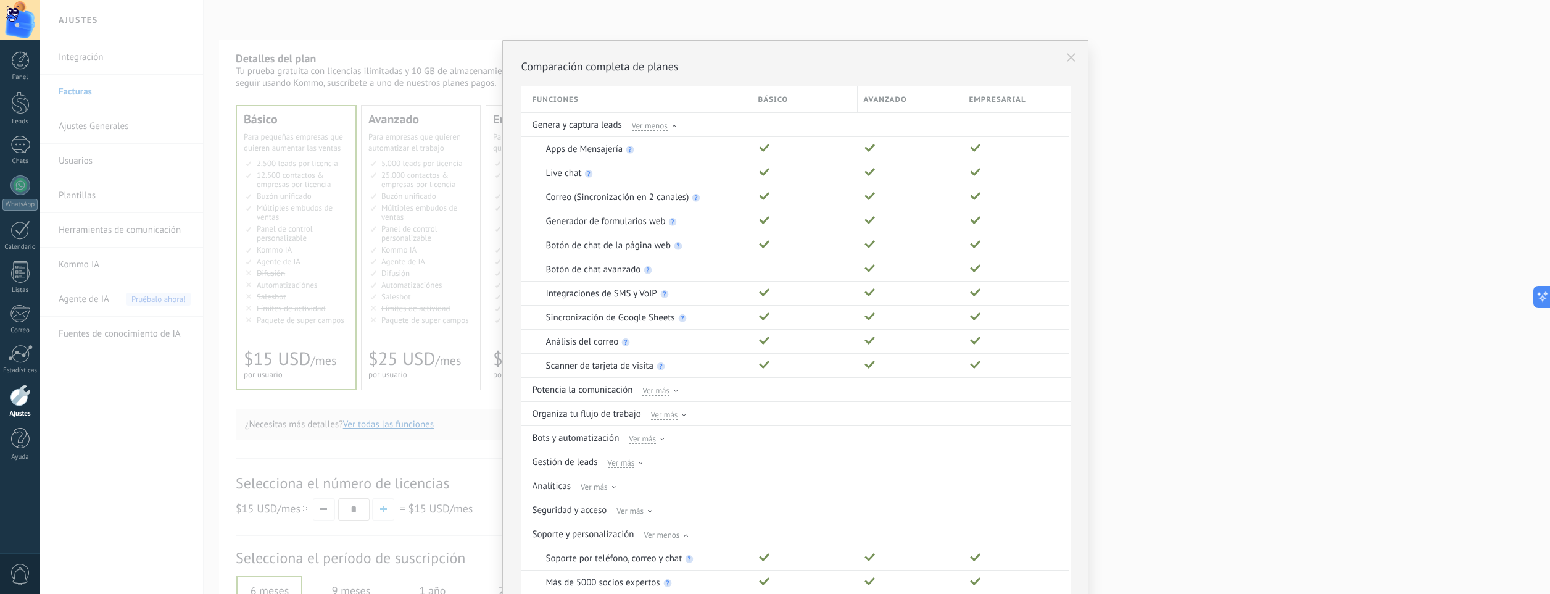
click at [400, 143] on div "Comparación completa de planes Funciones Básico Avanzado Empresarial Genera y c…" at bounding box center [795, 297] width 1510 height 594
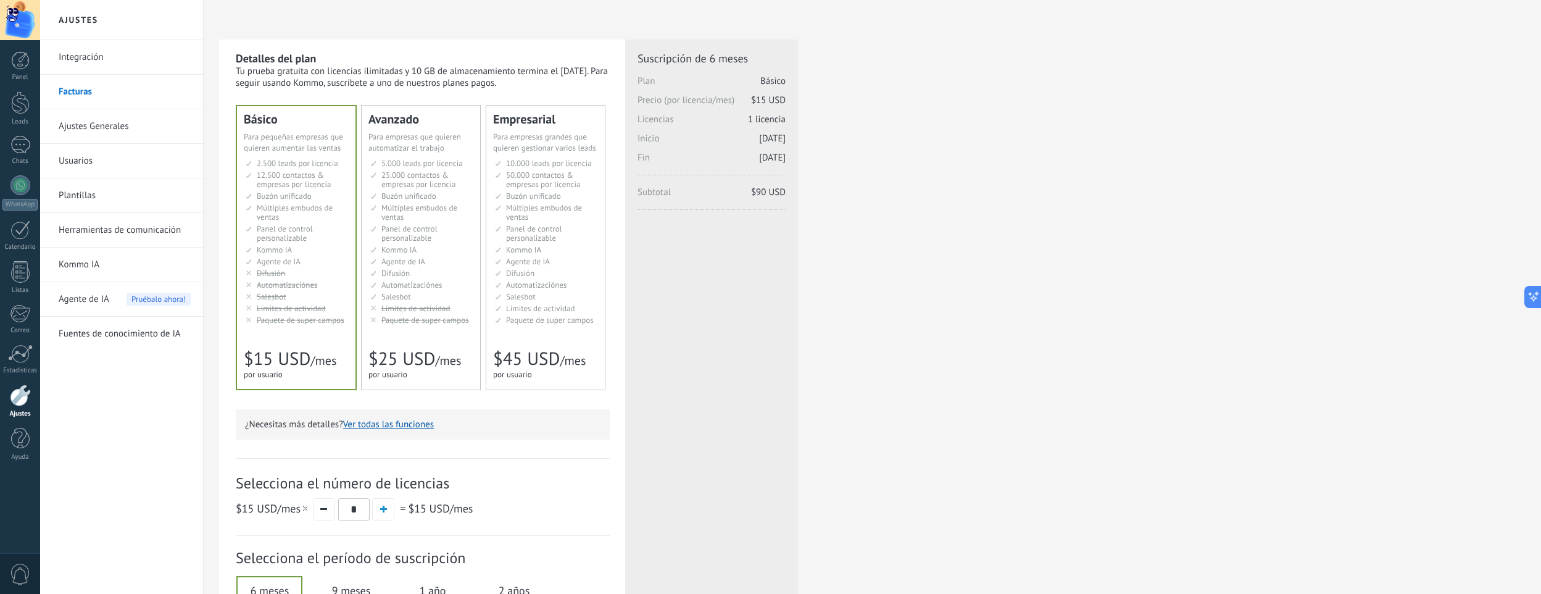
click at [414, 142] on div "Для автоматизации сделок в растущей компании For growing businesses that want t…" at bounding box center [420, 142] width 105 height 22
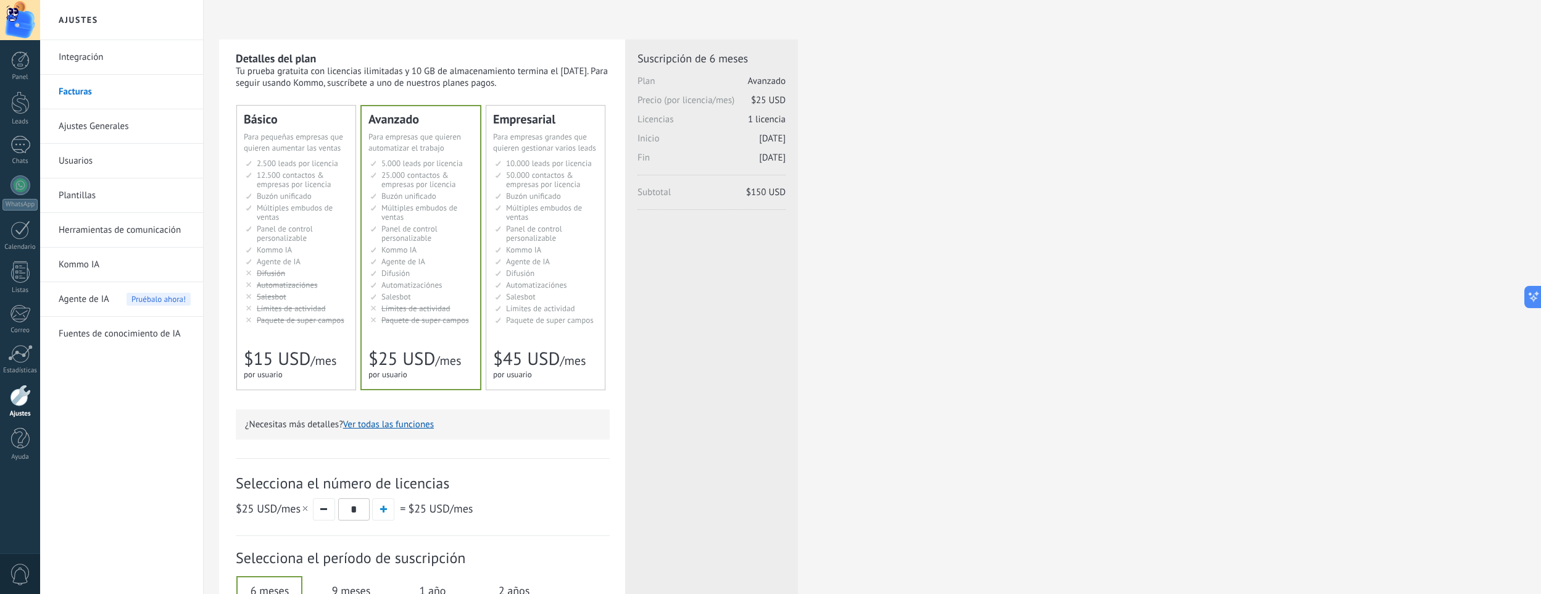
click at [403, 374] on span "por usuario" at bounding box center [387, 374] width 39 height 10
